Goal: Transaction & Acquisition: Purchase product/service

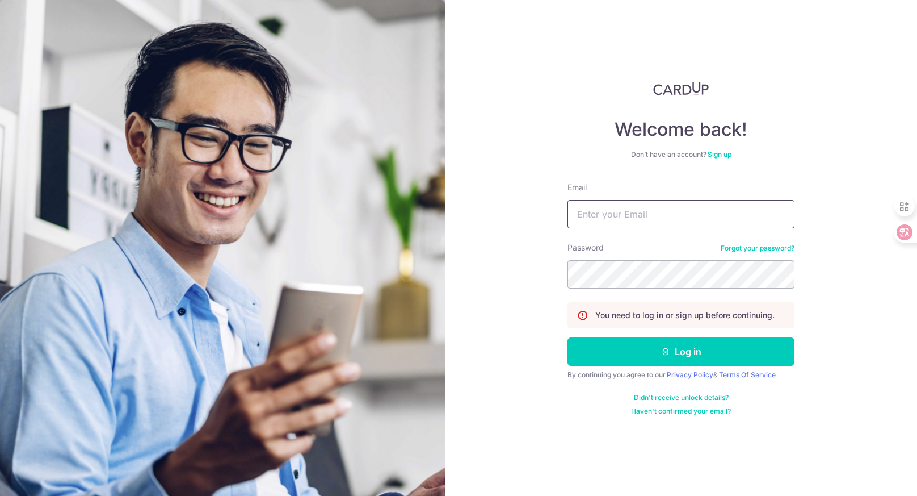
click at [606, 207] on input "Email" at bounding box center [681, 214] width 227 height 28
type input "hello@odette.sg"
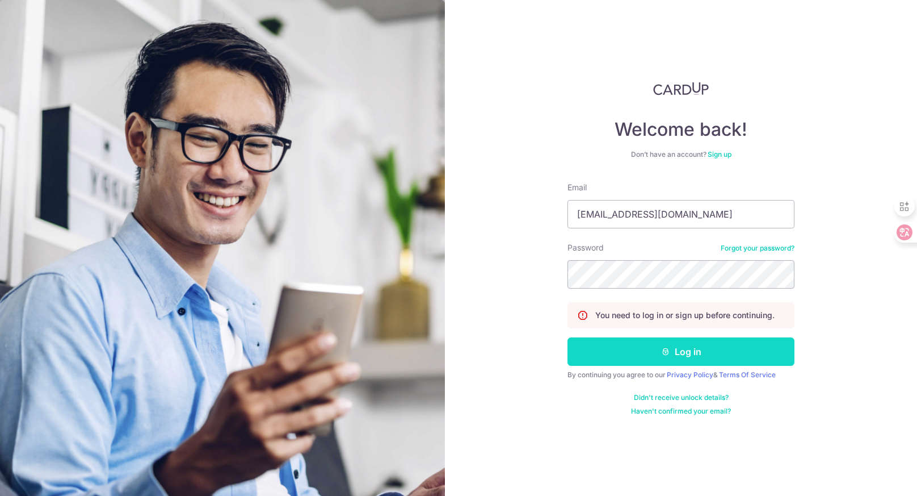
click at [607, 346] on button "Log in" at bounding box center [681, 351] width 227 height 28
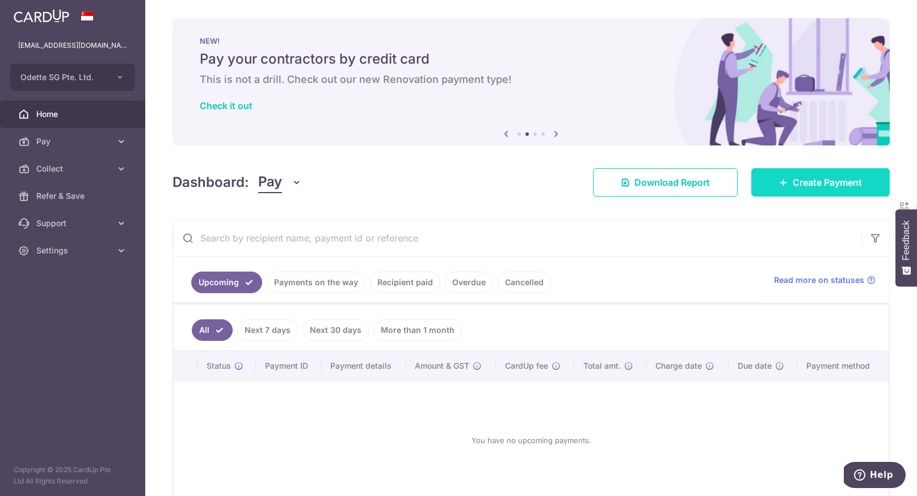
click at [815, 183] on span "Create Payment" at bounding box center [827, 182] width 69 height 14
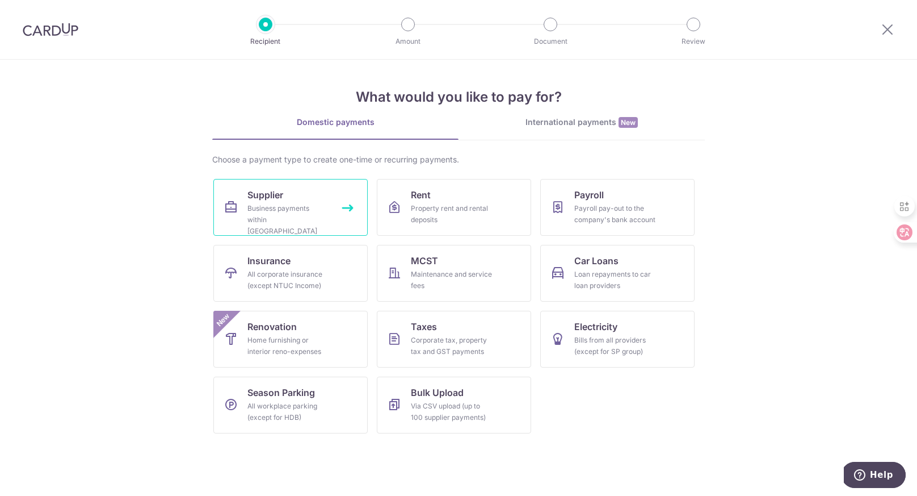
click at [350, 207] on link "Supplier Business payments within Singapore" at bounding box center [290, 207] width 154 height 57
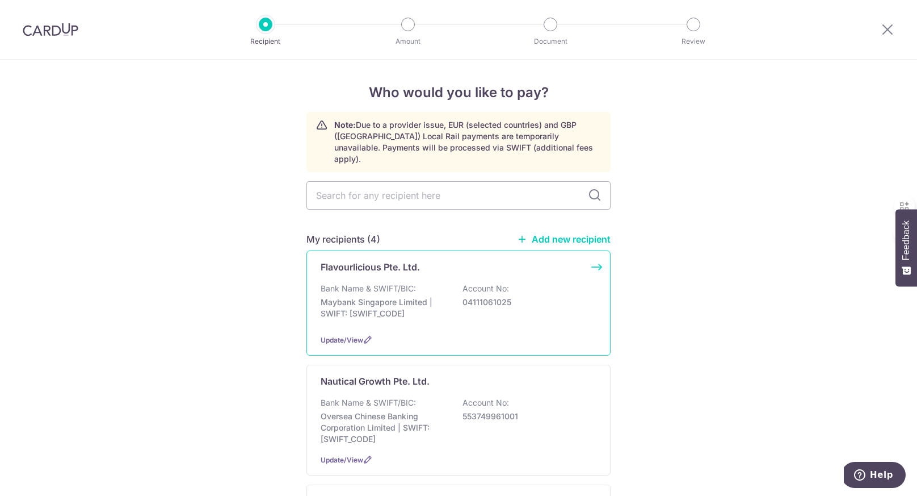
click at [599, 256] on div "Flavourlicious Pte. Ltd. Bank Name & SWIFT/BIC: Maybank Singapore Limited | SWI…" at bounding box center [459, 302] width 304 height 105
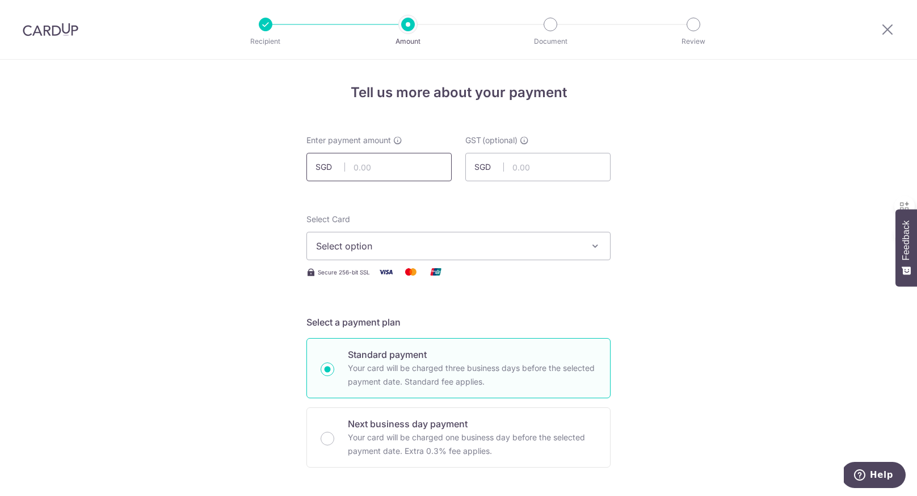
click at [391, 165] on input "text" at bounding box center [379, 167] width 145 height 28
type input "4,914.00"
click at [578, 179] on input "text" at bounding box center [538, 167] width 145 height 28
click at [411, 246] on span "Select option" at bounding box center [448, 246] width 265 height 14
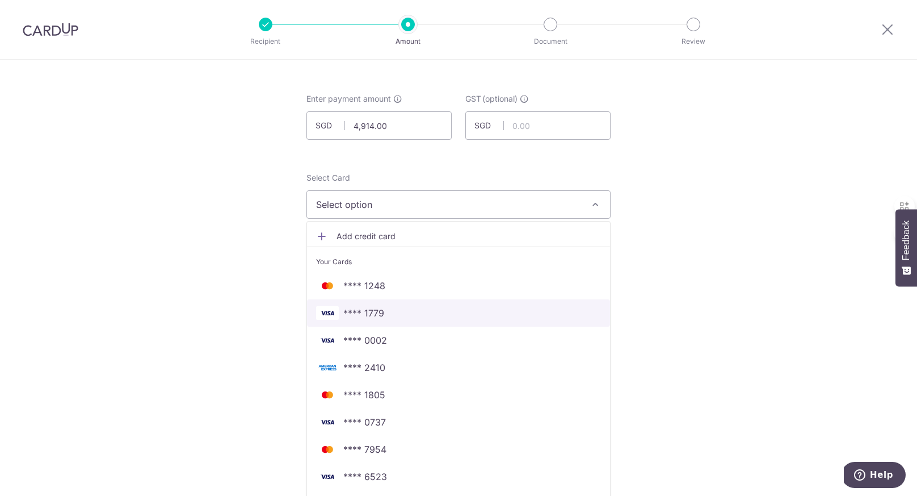
scroll to position [42, 0]
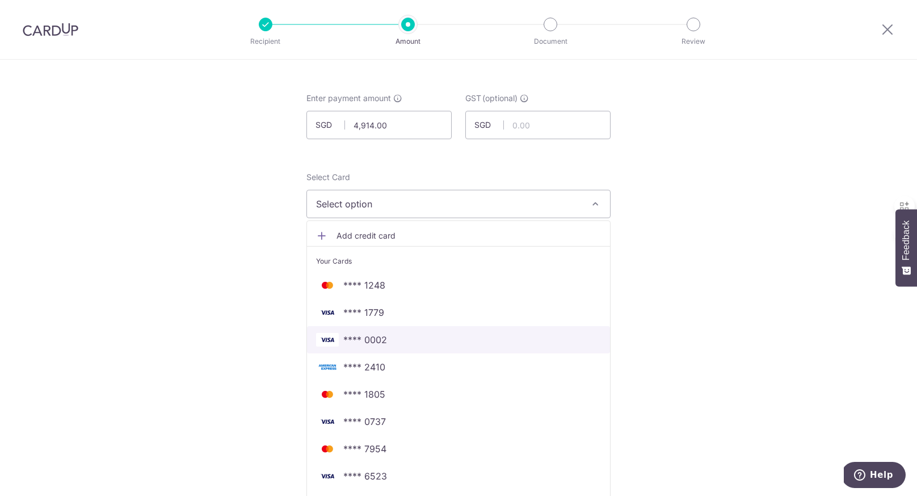
click at [380, 337] on span "**** 0002" at bounding box center [365, 340] width 44 height 14
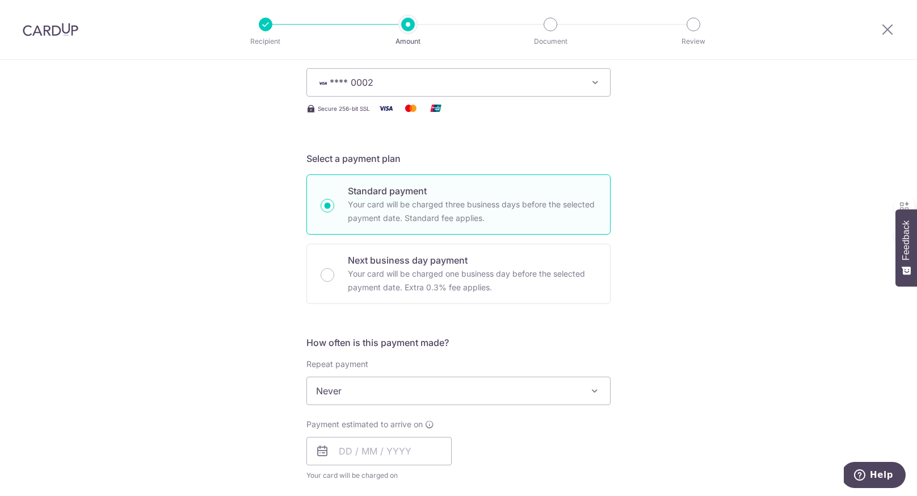
scroll to position [166, 0]
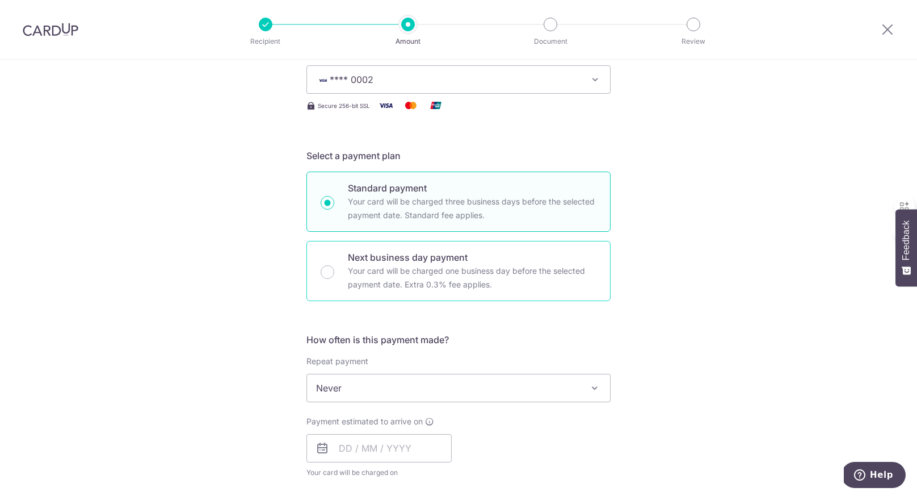
click at [337, 271] on div "Next business day payment Your card will be charged one business day before the…" at bounding box center [459, 271] width 304 height 60
radio input "false"
radio input "true"
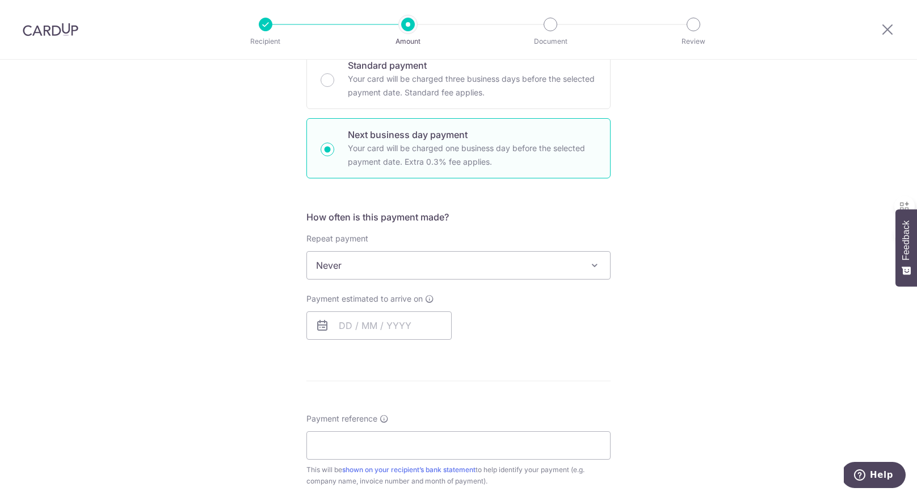
scroll to position [295, 0]
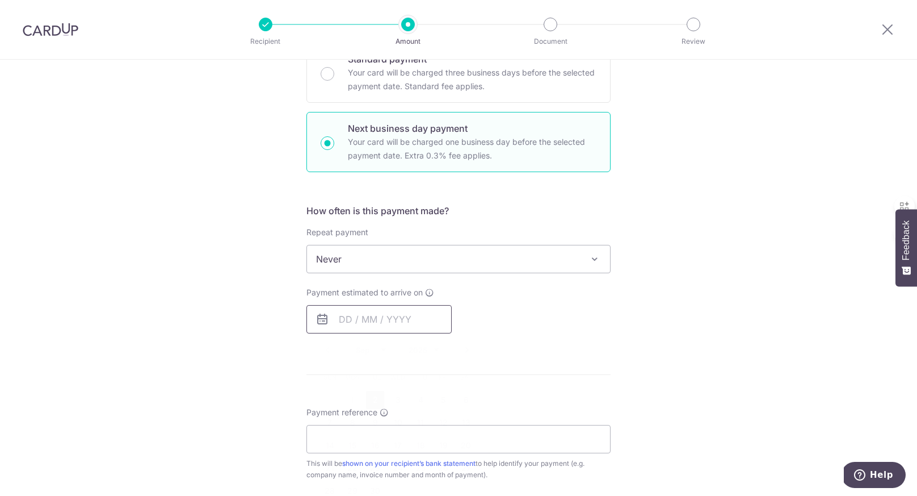
click at [351, 321] on input "text" at bounding box center [379, 319] width 145 height 28
click at [375, 396] on link "2" at bounding box center [375, 400] width 18 height 18
type input "02/09/2025"
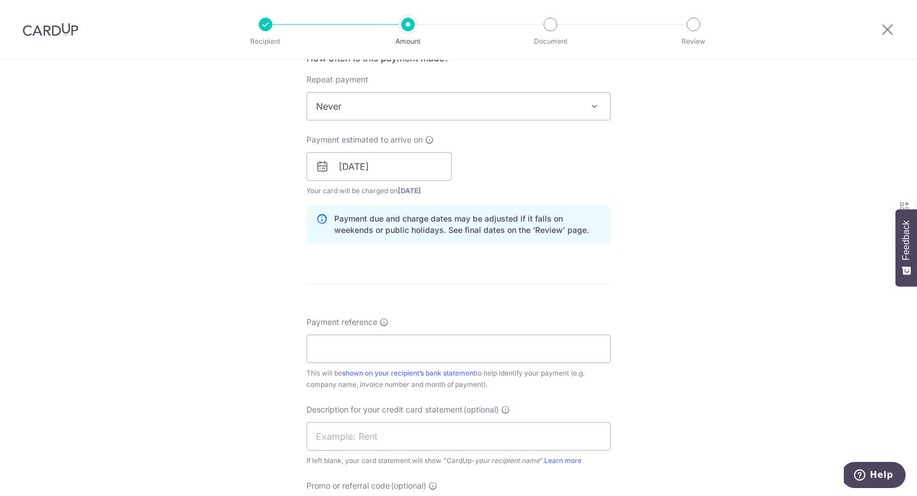
scroll to position [463, 0]
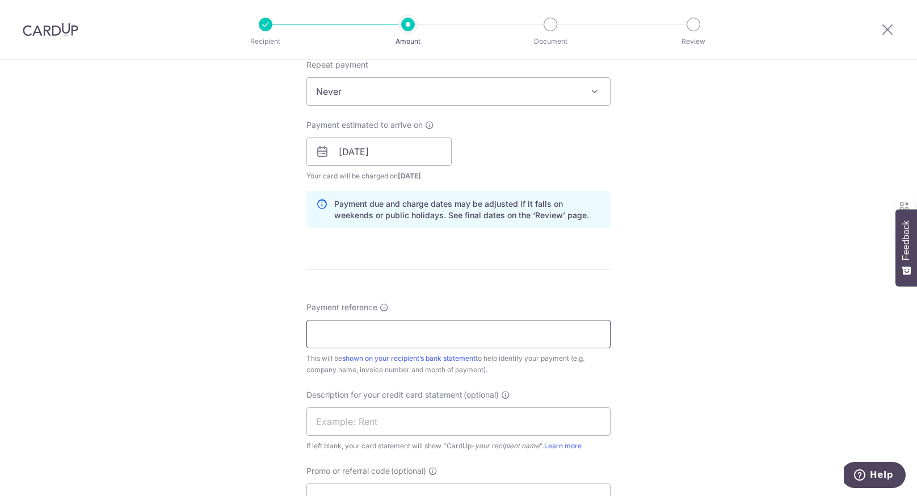
click at [353, 332] on input "Payment reference" at bounding box center [459, 334] width 304 height 28
type input "Stock"
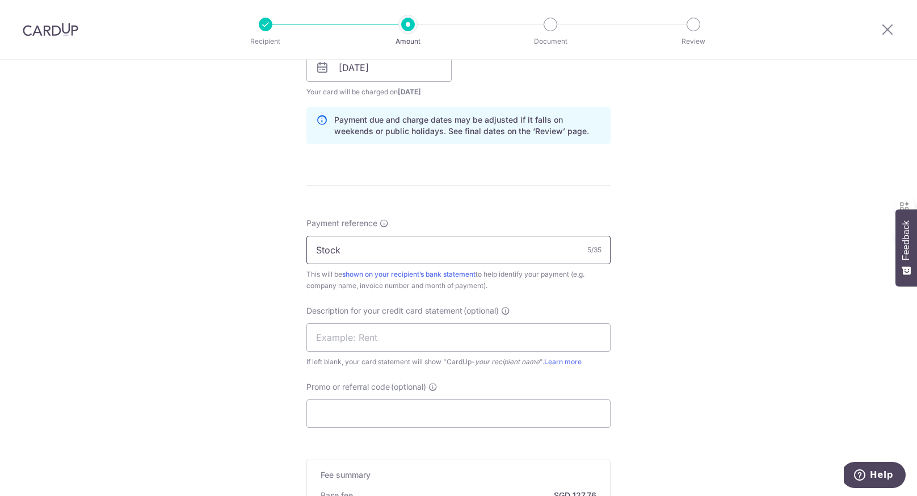
scroll to position [552, 0]
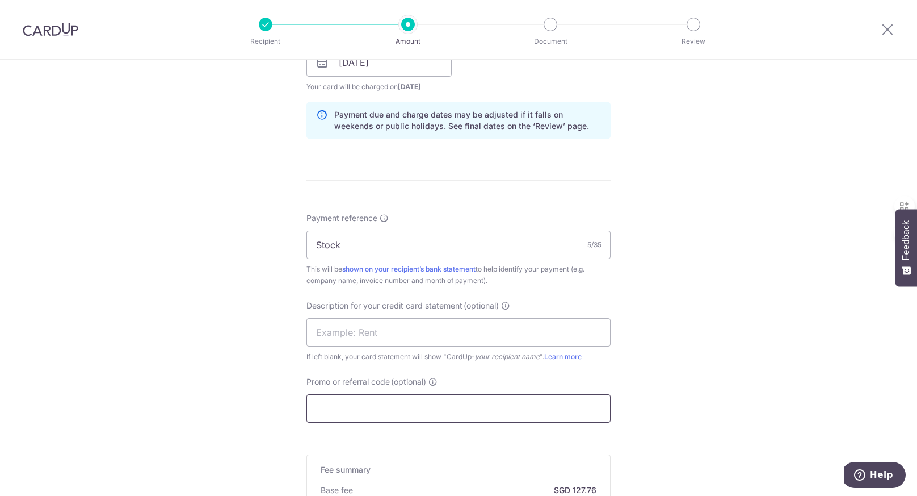
click at [369, 414] on input "Promo or referral code (optional)" at bounding box center [459, 408] width 304 height 28
paste input "BOFF185"
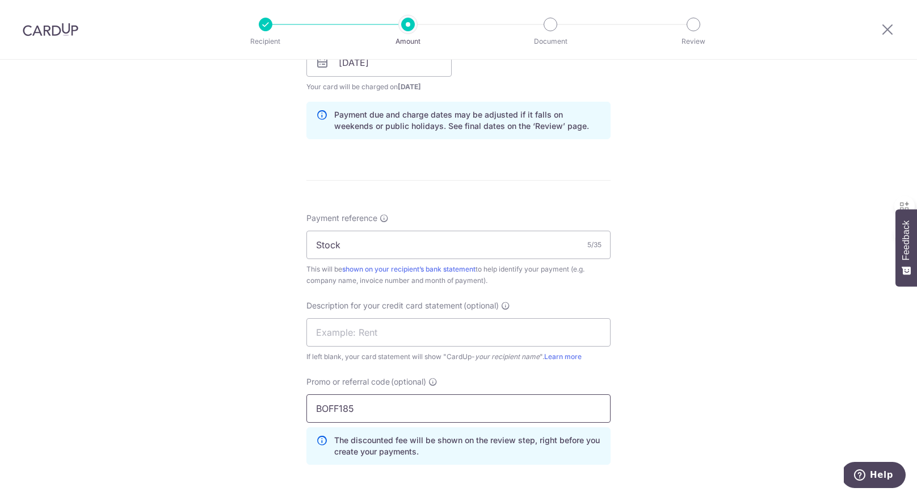
type input "BOFF185"
click at [270, 383] on div "Tell us more about your payment Enter payment amount SGD 4,914.00 4914.00 GST (…" at bounding box center [458, 136] width 917 height 1256
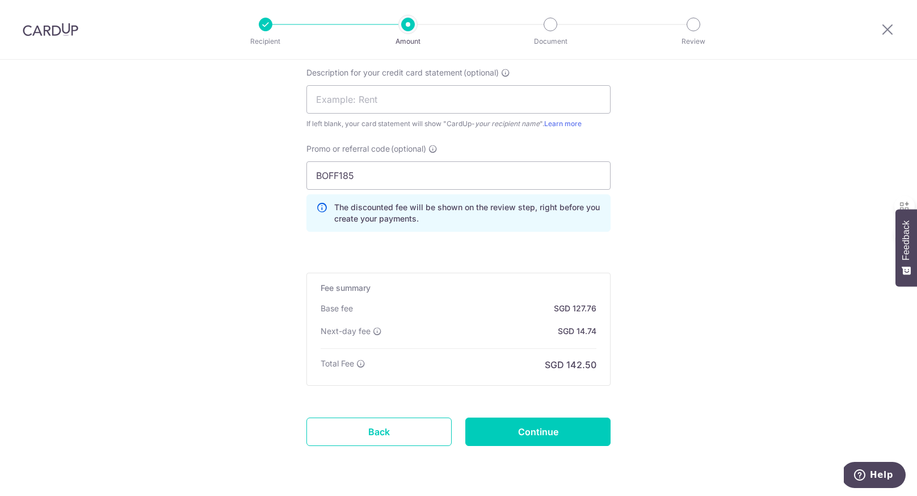
scroll to position [804, 0]
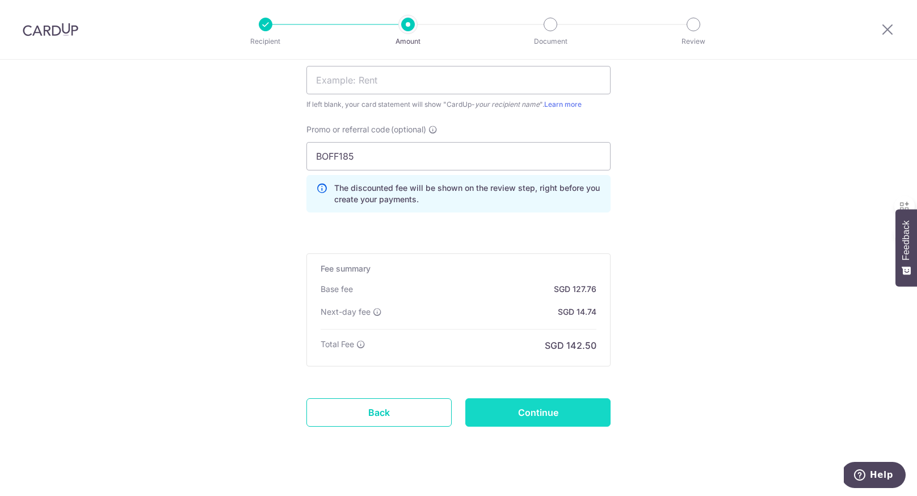
click at [508, 421] on input "Continue" at bounding box center [538, 412] width 145 height 28
type input "Create Schedule"
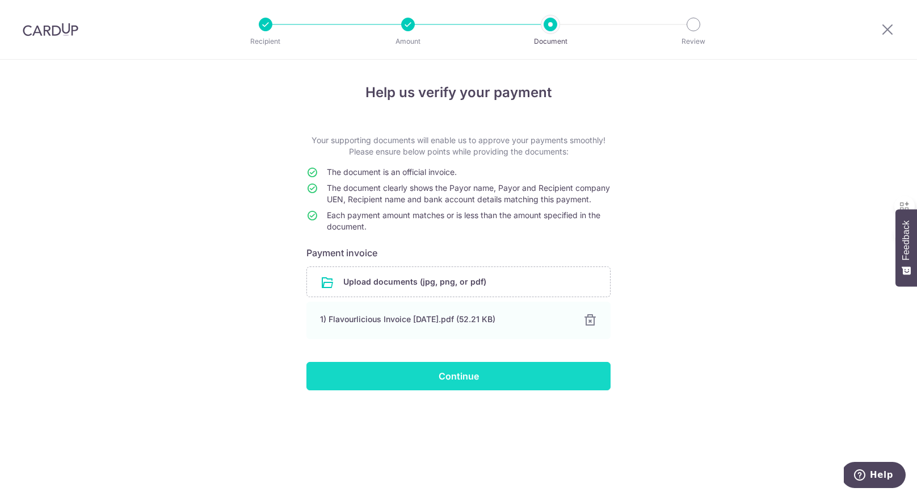
click at [490, 379] on input "Continue" at bounding box center [459, 376] width 304 height 28
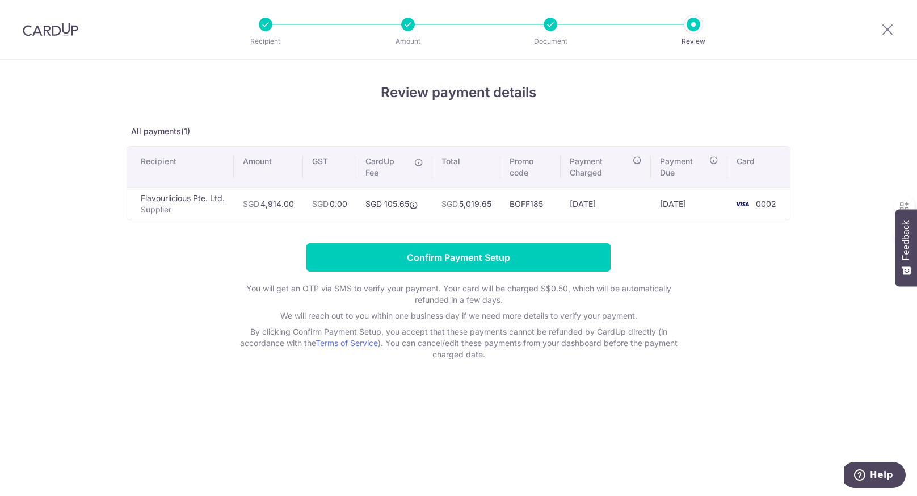
click at [227, 278] on form "Confirm Payment Setup You will get an OTP via SMS to verify your payment. Your …" at bounding box center [459, 301] width 664 height 117
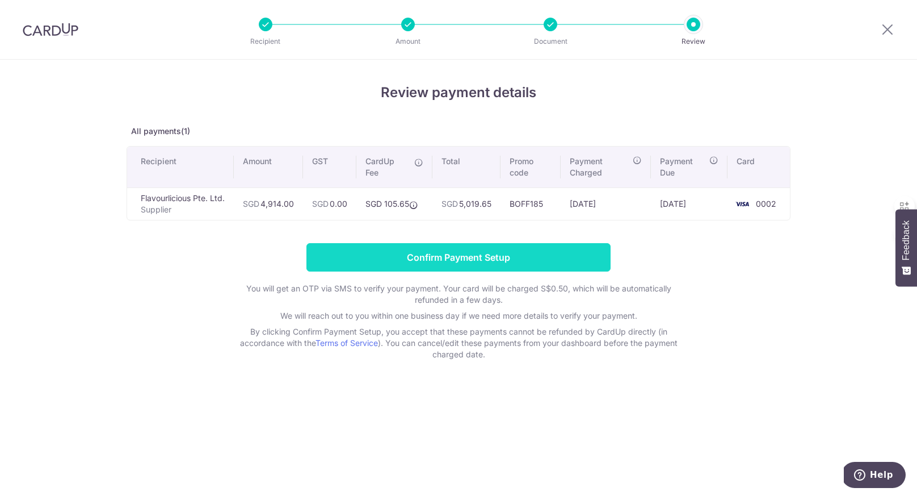
click at [334, 258] on input "Confirm Payment Setup" at bounding box center [459, 257] width 304 height 28
